Goal: Find specific page/section: Find specific page/section

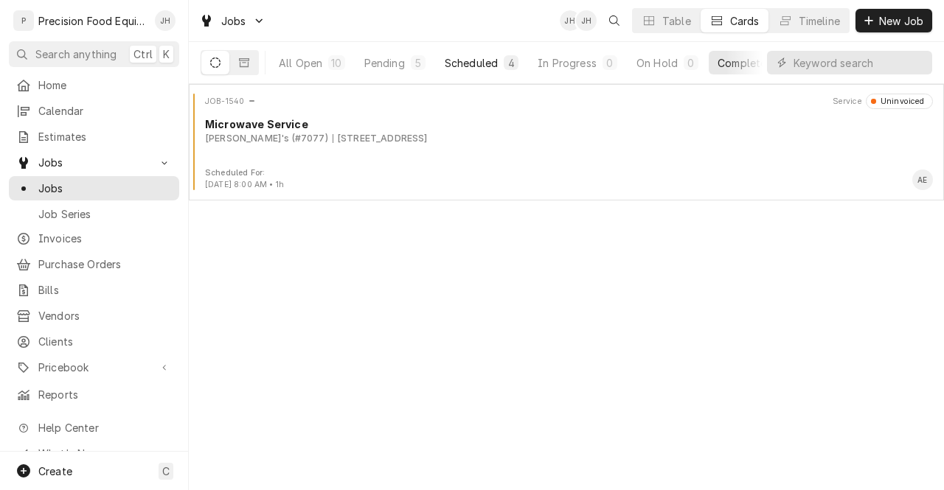
click at [485, 69] on div "Scheduled" at bounding box center [471, 62] width 53 height 15
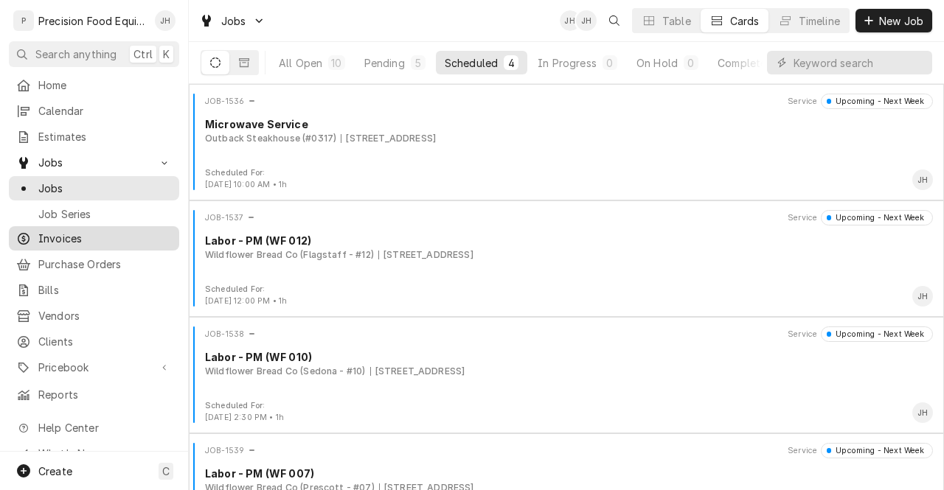
click at [140, 239] on span "Invoices" at bounding box center [104, 238] width 133 height 15
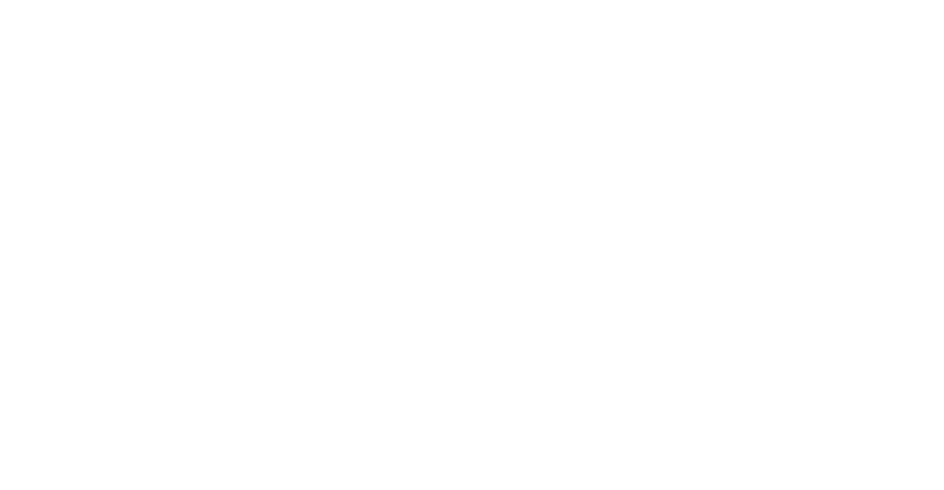
click at [140, 239] on div "Dynamic Content Wrapper" at bounding box center [472, 245] width 944 height 490
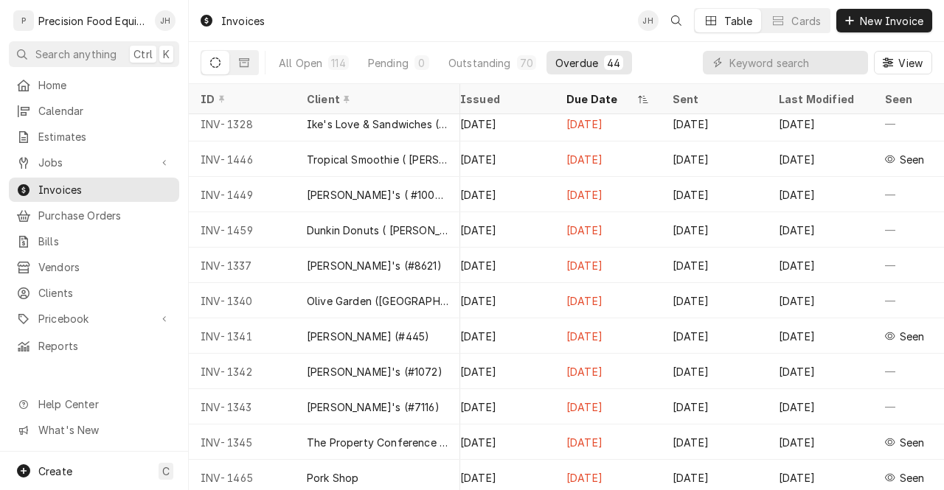
scroll to position [1189, 1014]
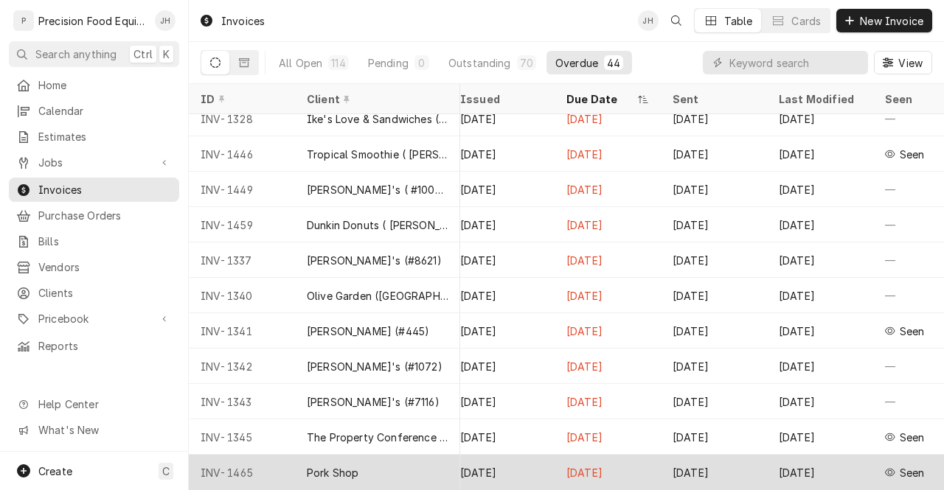
click at [358, 455] on div "Pork Shop" at bounding box center [377, 472] width 165 height 35
